Goal: Understand process/instructions

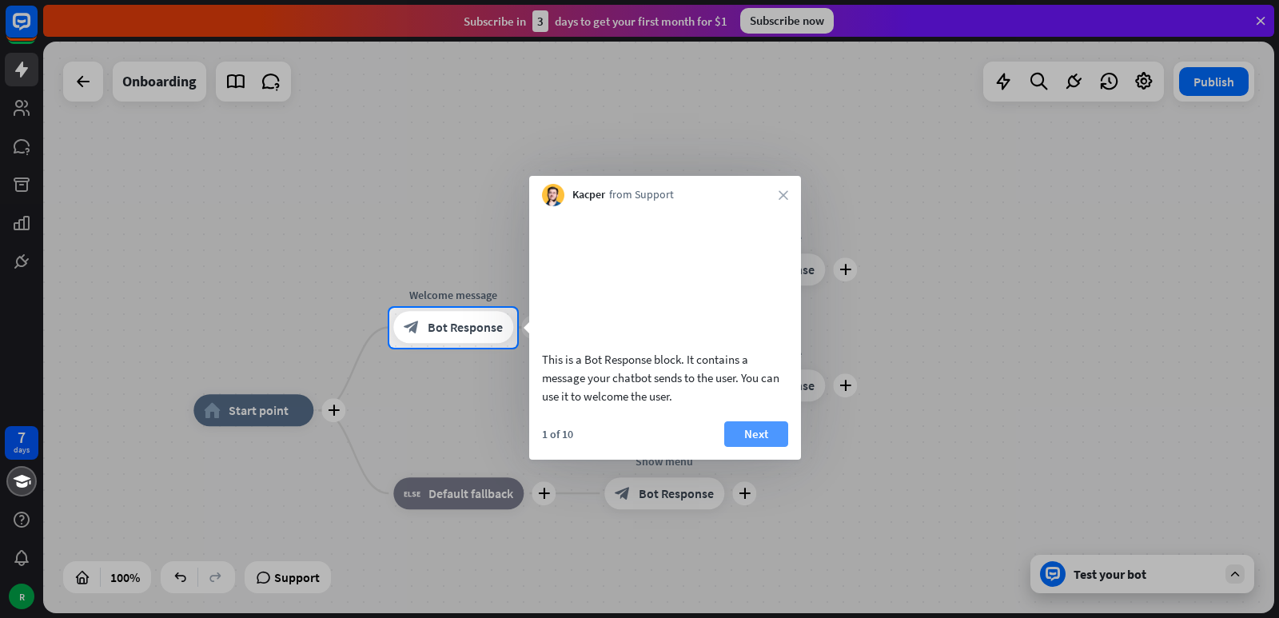
click at [750, 447] on button "Next" at bounding box center [756, 434] width 64 height 26
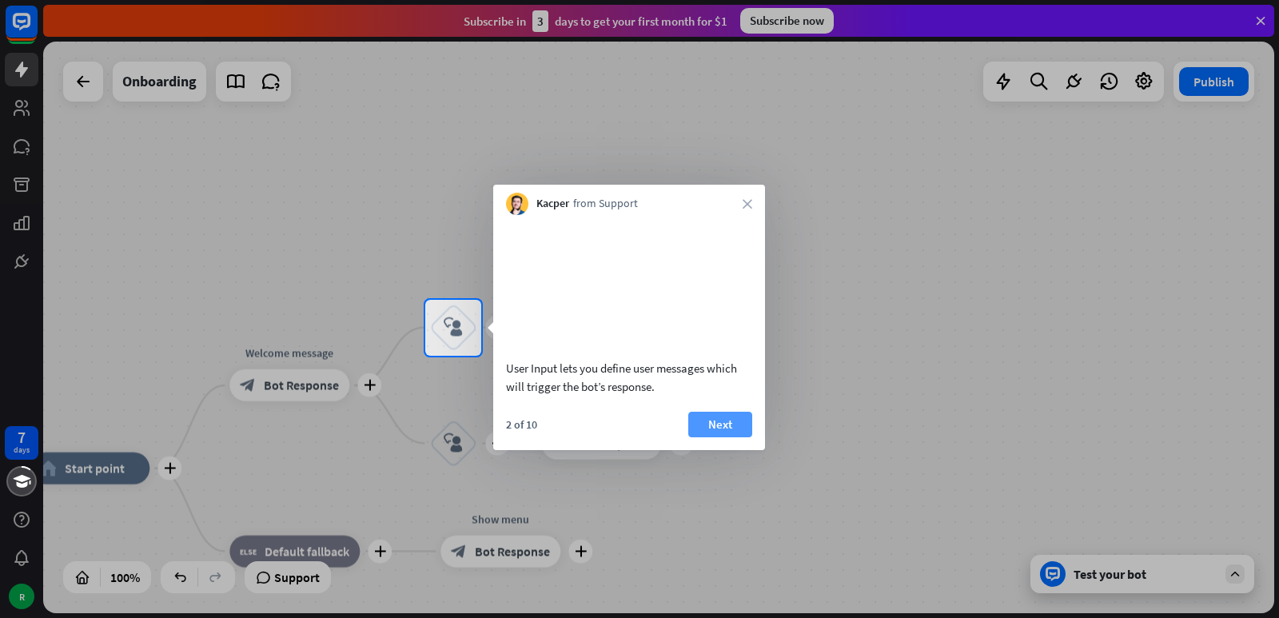
click at [746, 437] on button "Next" at bounding box center [720, 425] width 64 height 26
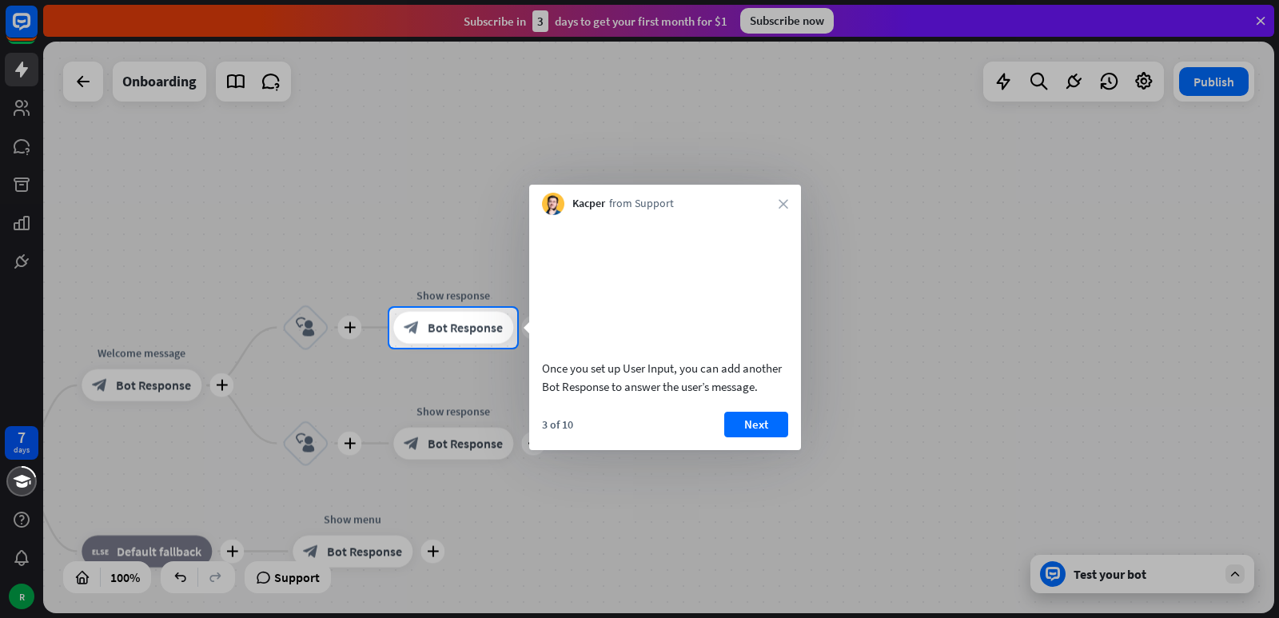
drag, startPoint x: 746, startPoint y: 443, endPoint x: 746, endPoint y: 432, distance: 11.2
click at [746, 437] on button "Next" at bounding box center [756, 425] width 64 height 26
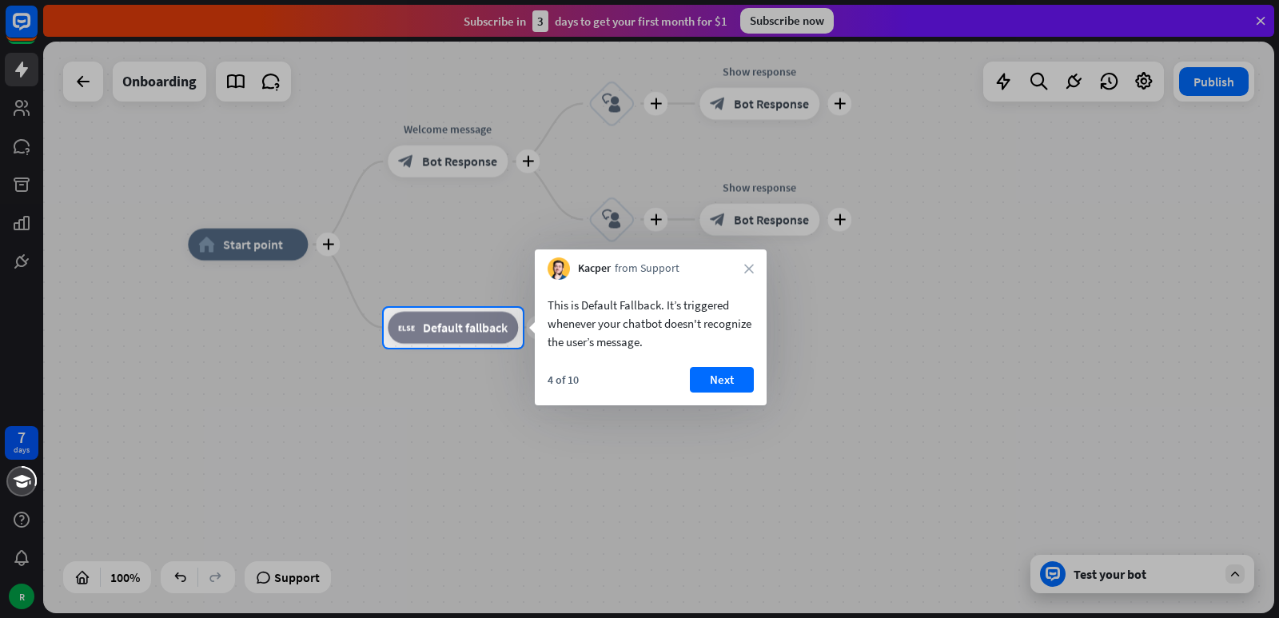
drag, startPoint x: 734, startPoint y: 376, endPoint x: 748, endPoint y: 348, distance: 32.2
click at [735, 376] on button "Next" at bounding box center [722, 380] width 64 height 26
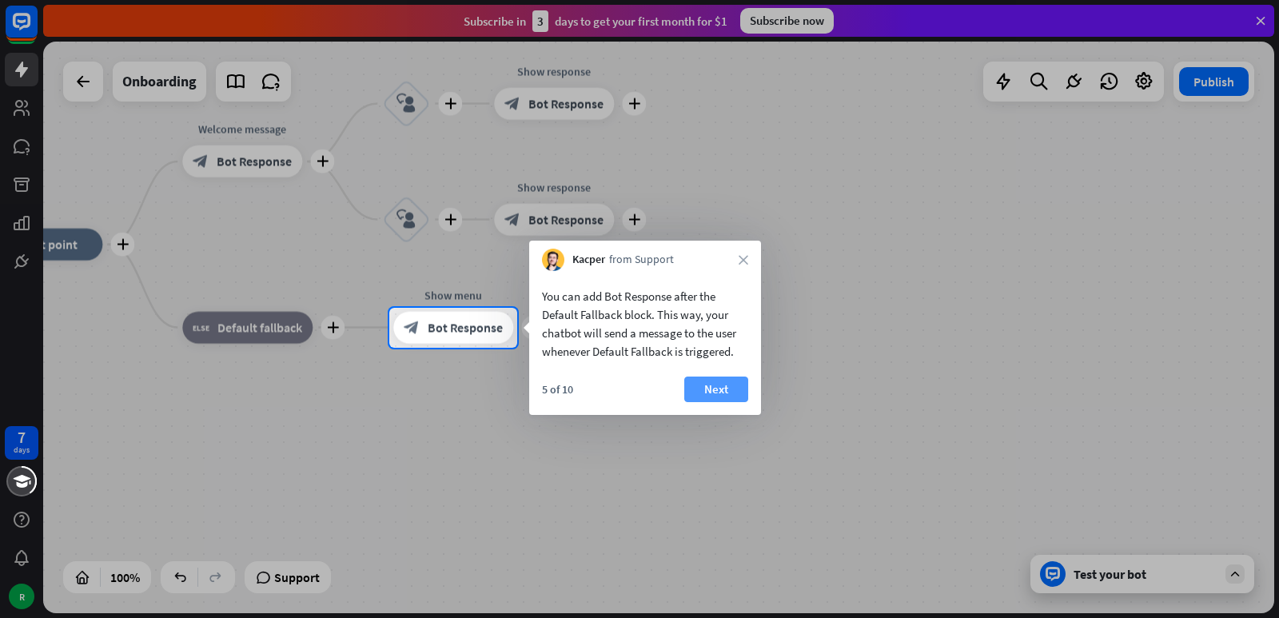
click at [698, 393] on button "Next" at bounding box center [716, 389] width 64 height 26
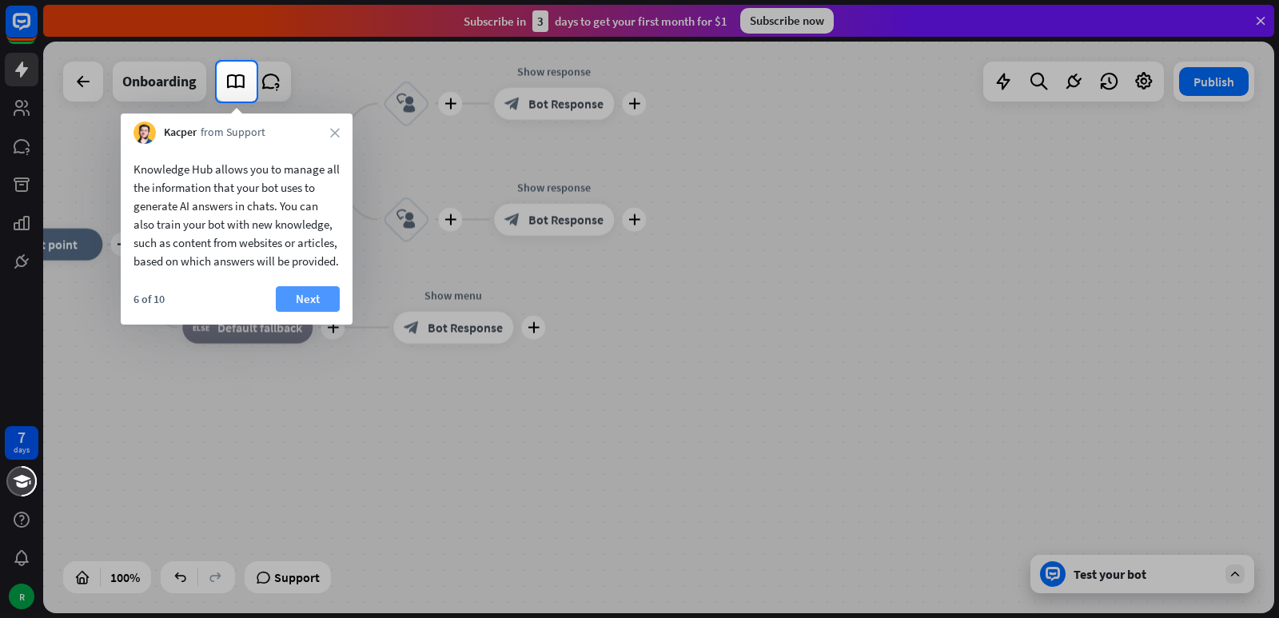
click at [308, 312] on button "Next" at bounding box center [308, 299] width 64 height 26
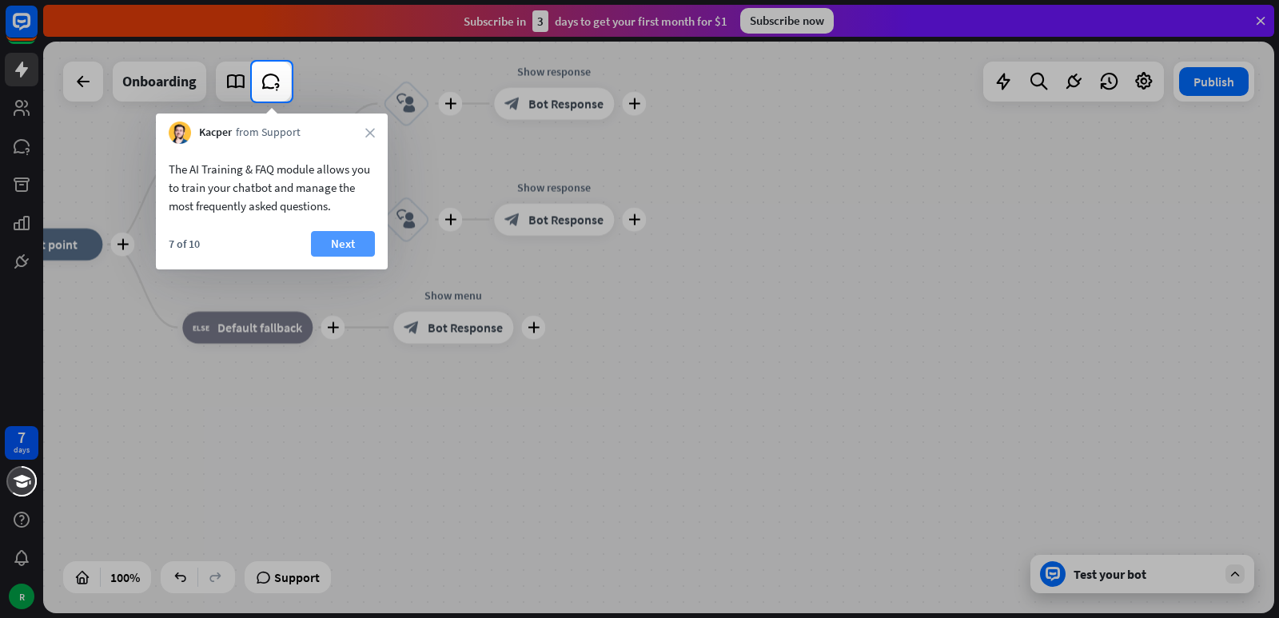
click at [340, 247] on button "Next" at bounding box center [343, 244] width 64 height 26
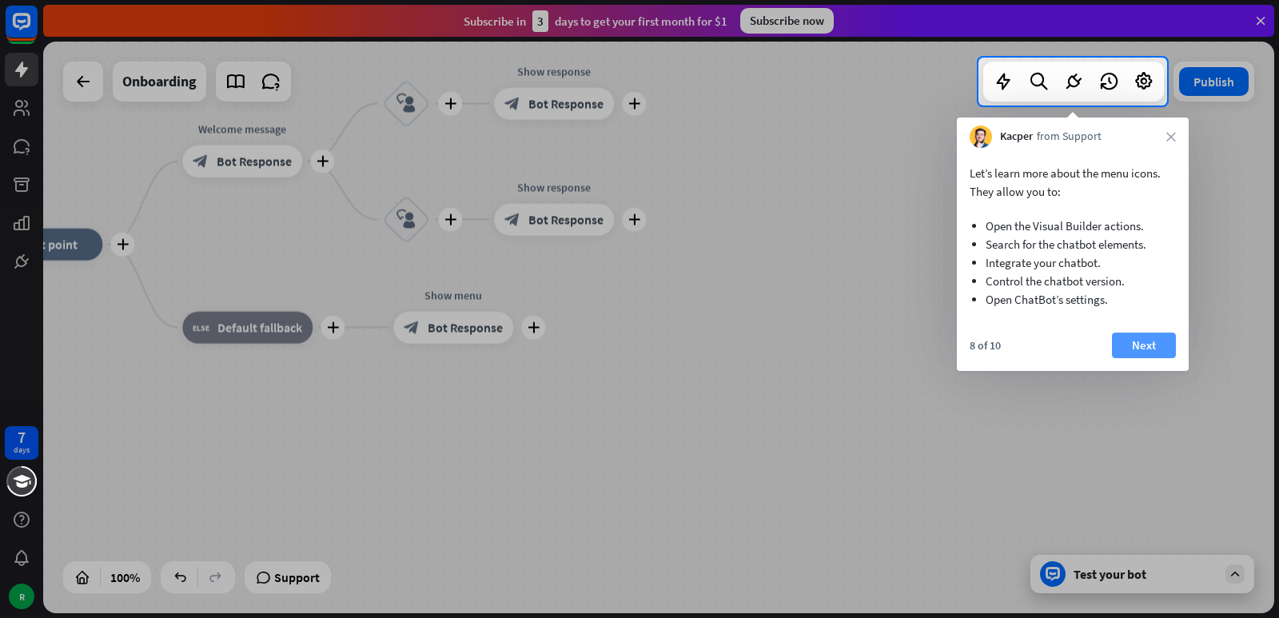
click at [1146, 344] on button "Next" at bounding box center [1144, 345] width 64 height 26
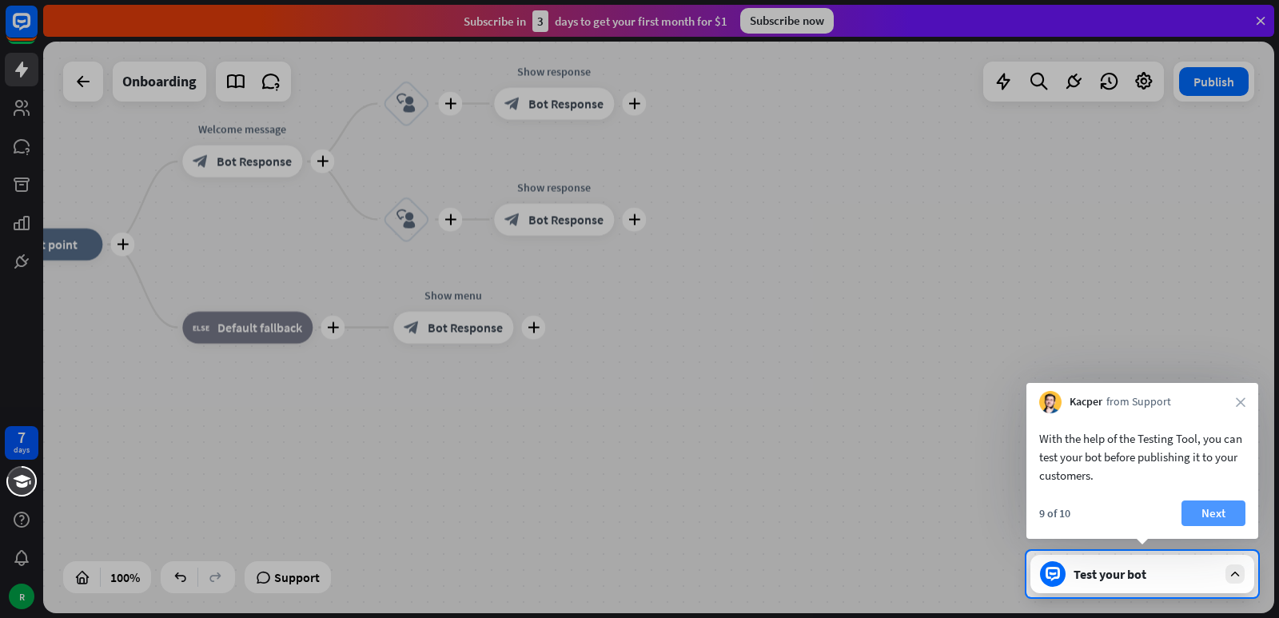
click at [1194, 519] on button "Next" at bounding box center [1213, 513] width 64 height 26
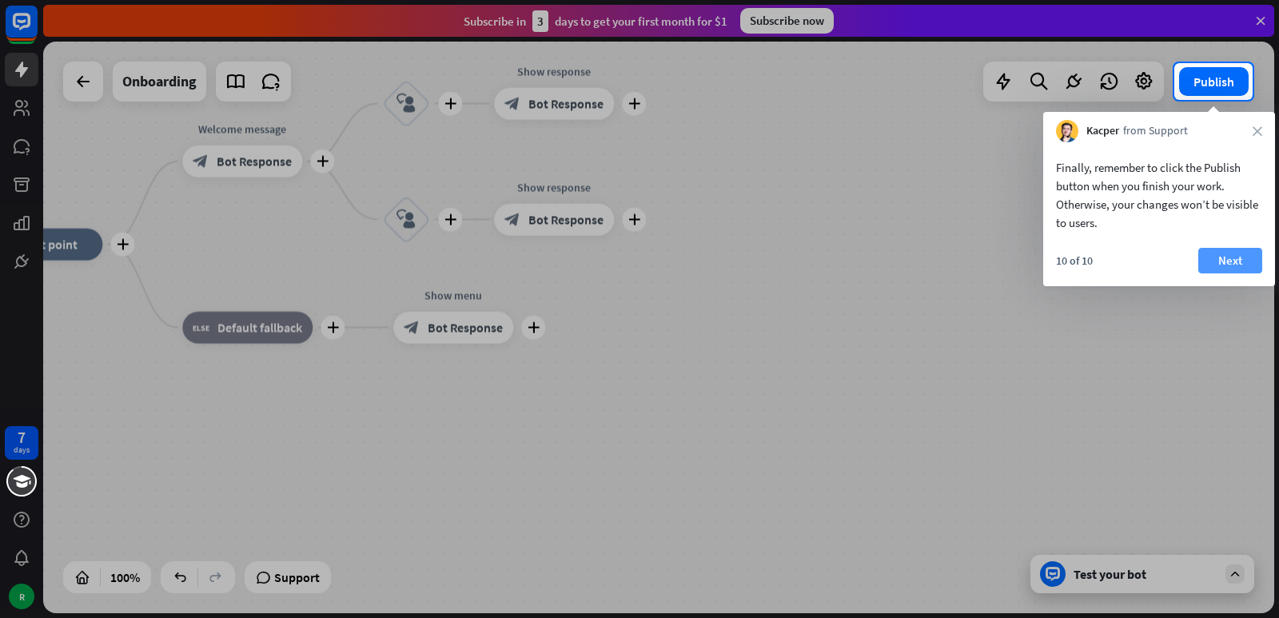
click at [1239, 264] on button "Next" at bounding box center [1230, 261] width 64 height 26
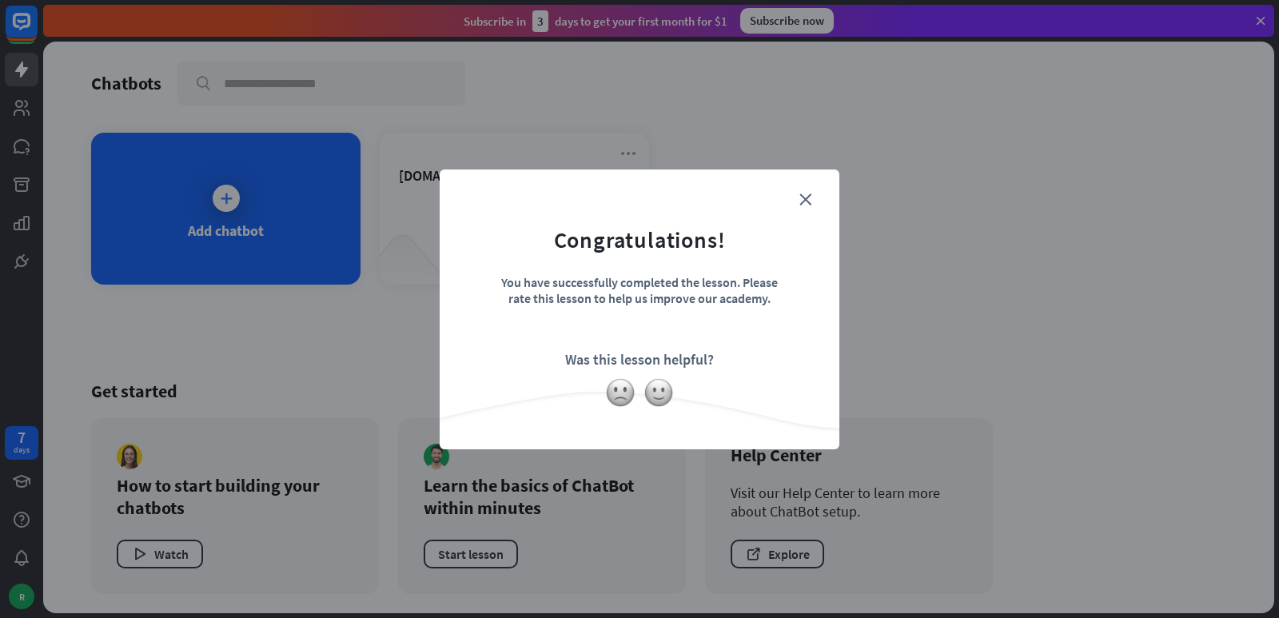
click at [813, 201] on form "Congratulations! You have successfully completed the lesson. Please rate this l…" at bounding box center [640, 284] width 360 height 191
click at [799, 200] on icon "close" at bounding box center [805, 199] width 12 height 12
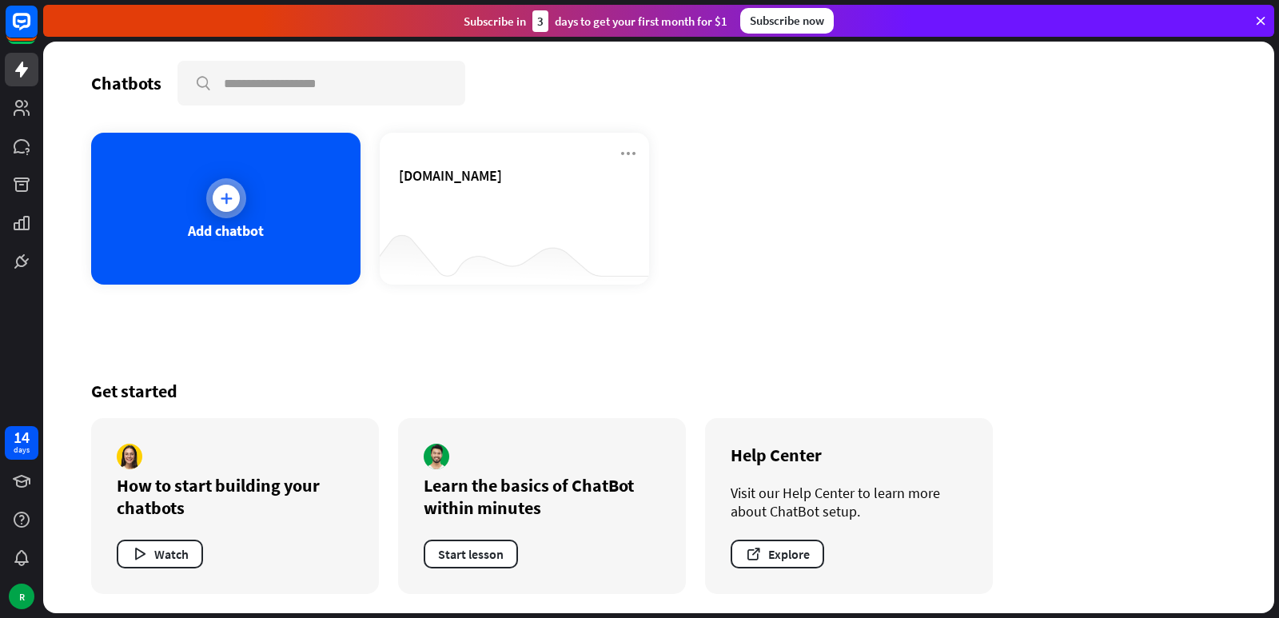
click at [233, 200] on icon at bounding box center [226, 198] width 16 height 16
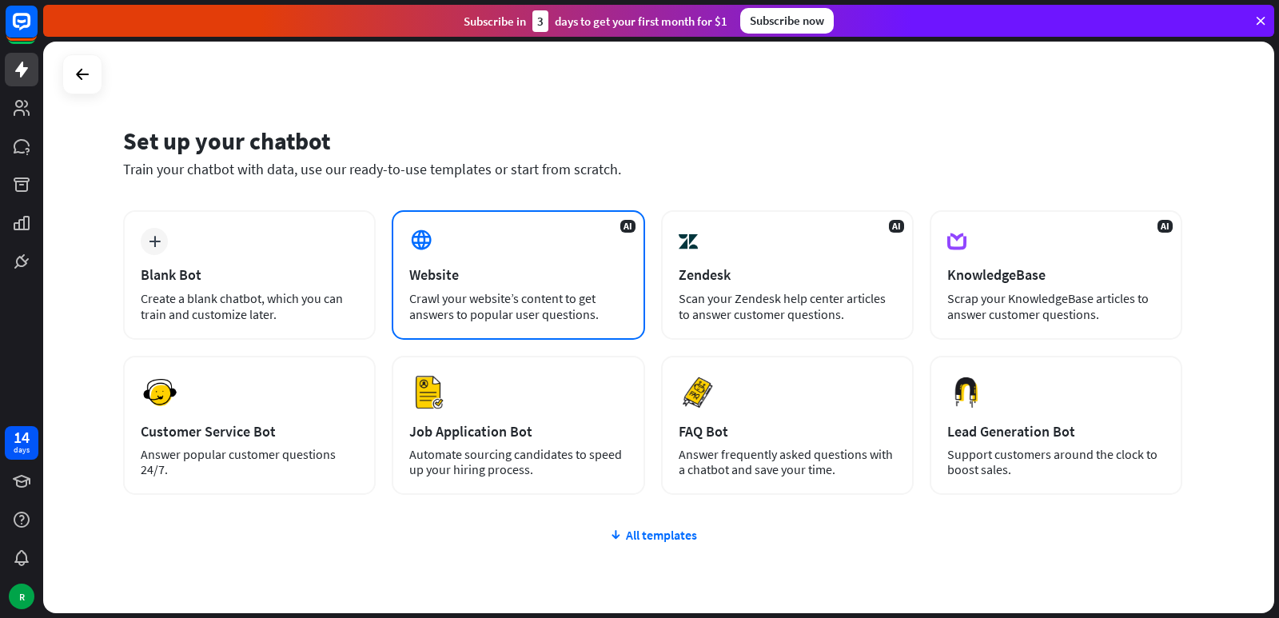
click at [448, 295] on div "Crawl your website’s content to get answers to popular user questions." at bounding box center [517, 306] width 217 height 32
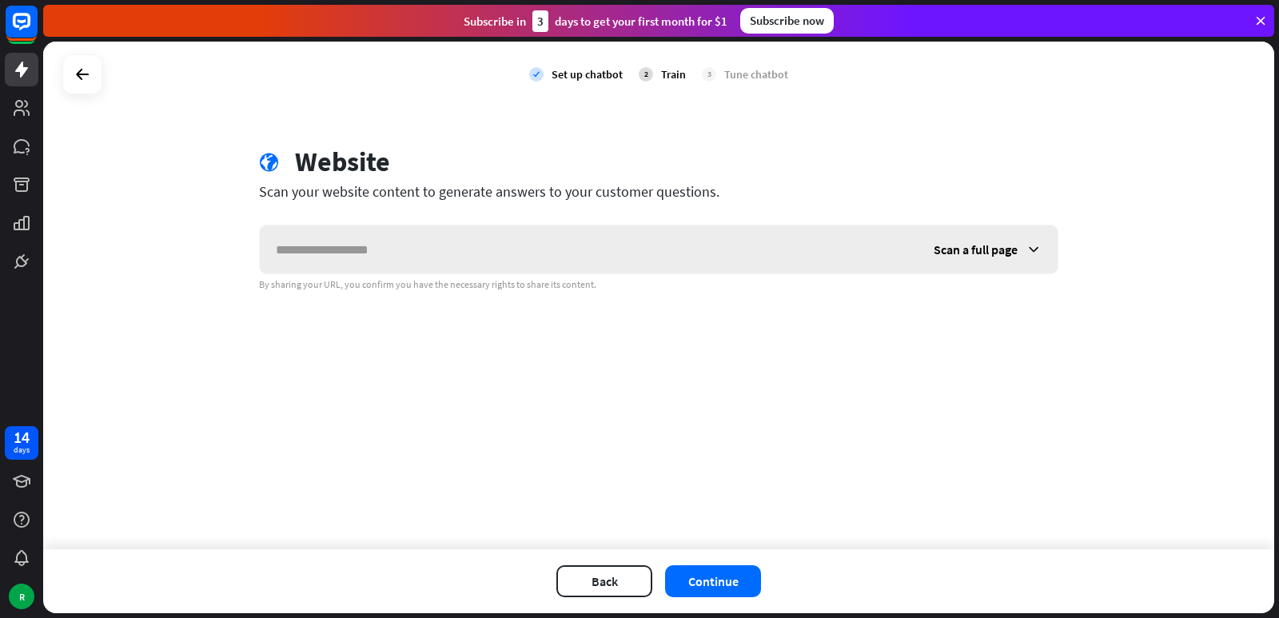
click at [421, 253] on input "text" at bounding box center [589, 249] width 658 height 48
click at [992, 240] on div "Scan a full page" at bounding box center [987, 249] width 140 height 48
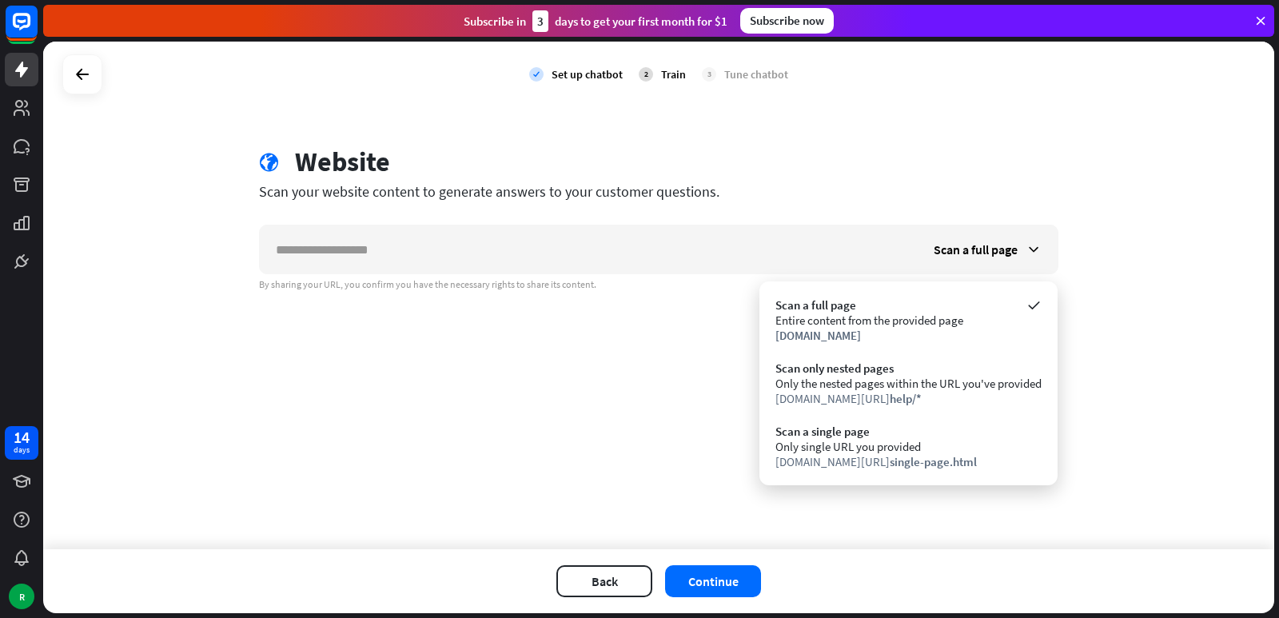
click at [675, 501] on div "check Set up chatbot 2 Train 3 Tune chatbot globe Website Scan your website con…" at bounding box center [658, 295] width 1231 height 507
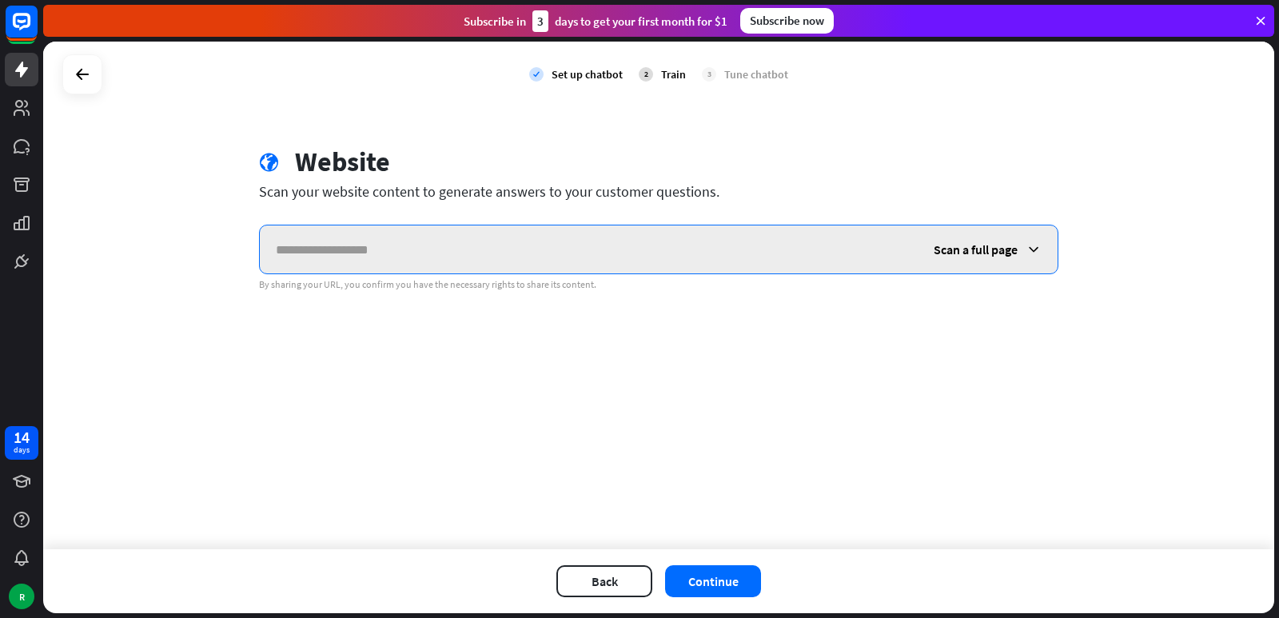
click at [718, 242] on input "text" at bounding box center [589, 249] width 658 height 48
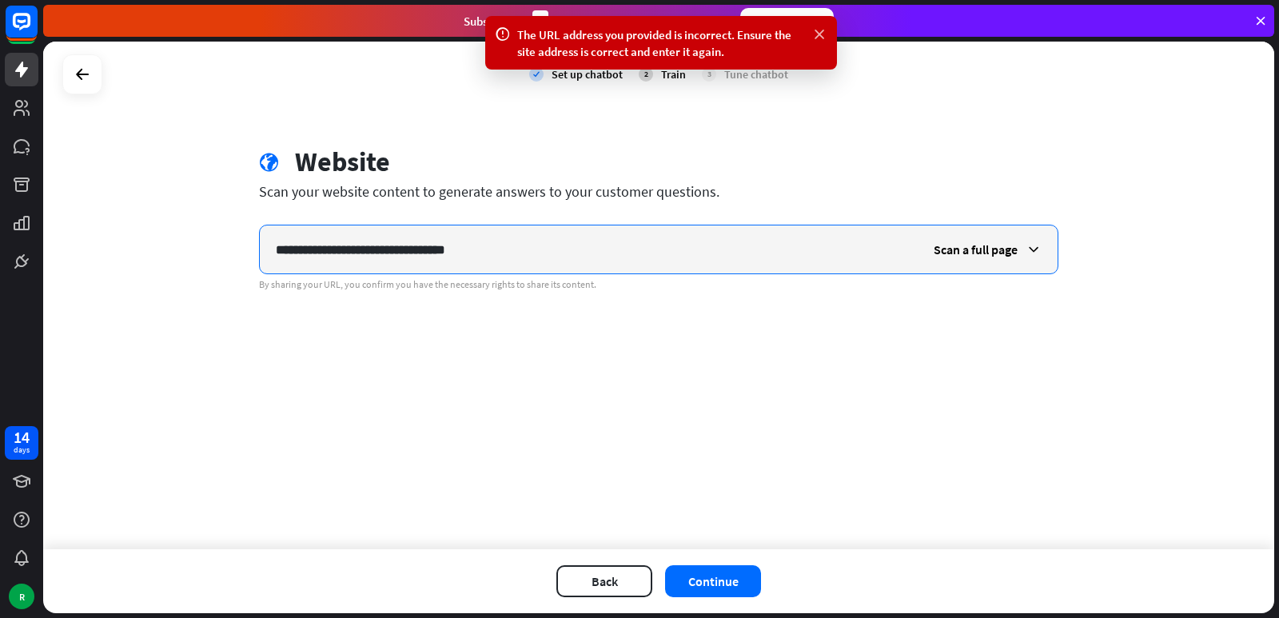
type input "**********"
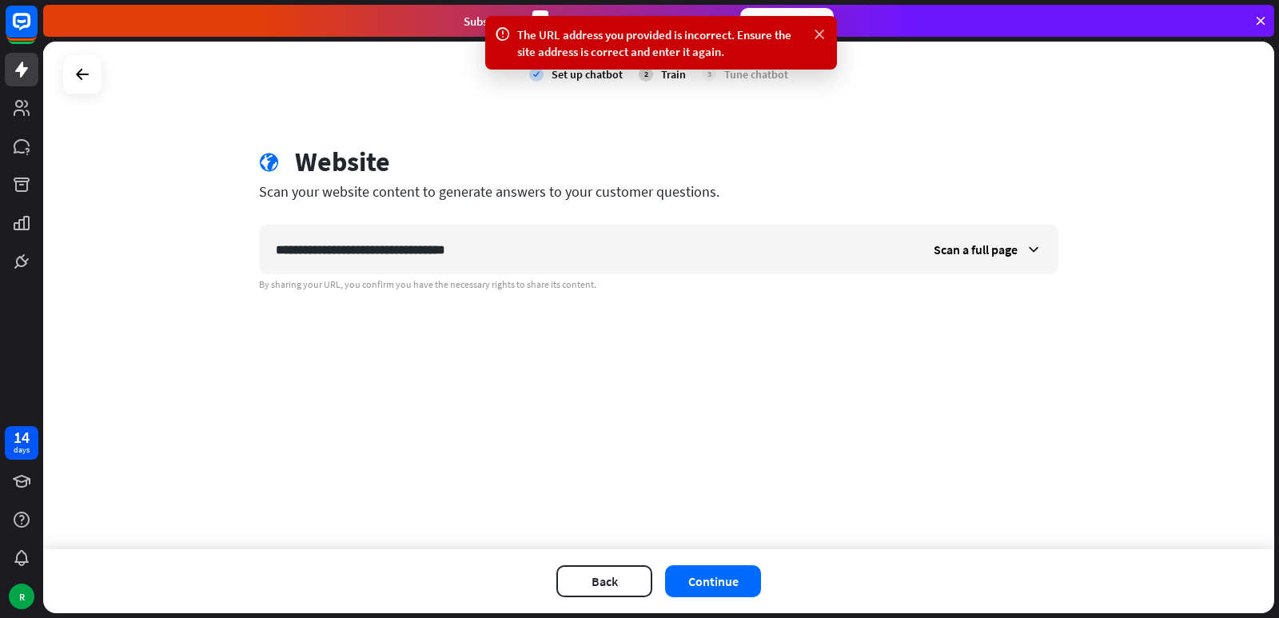
click at [825, 35] on icon at bounding box center [819, 34] width 16 height 17
